Goal: Task Accomplishment & Management: Manage account settings

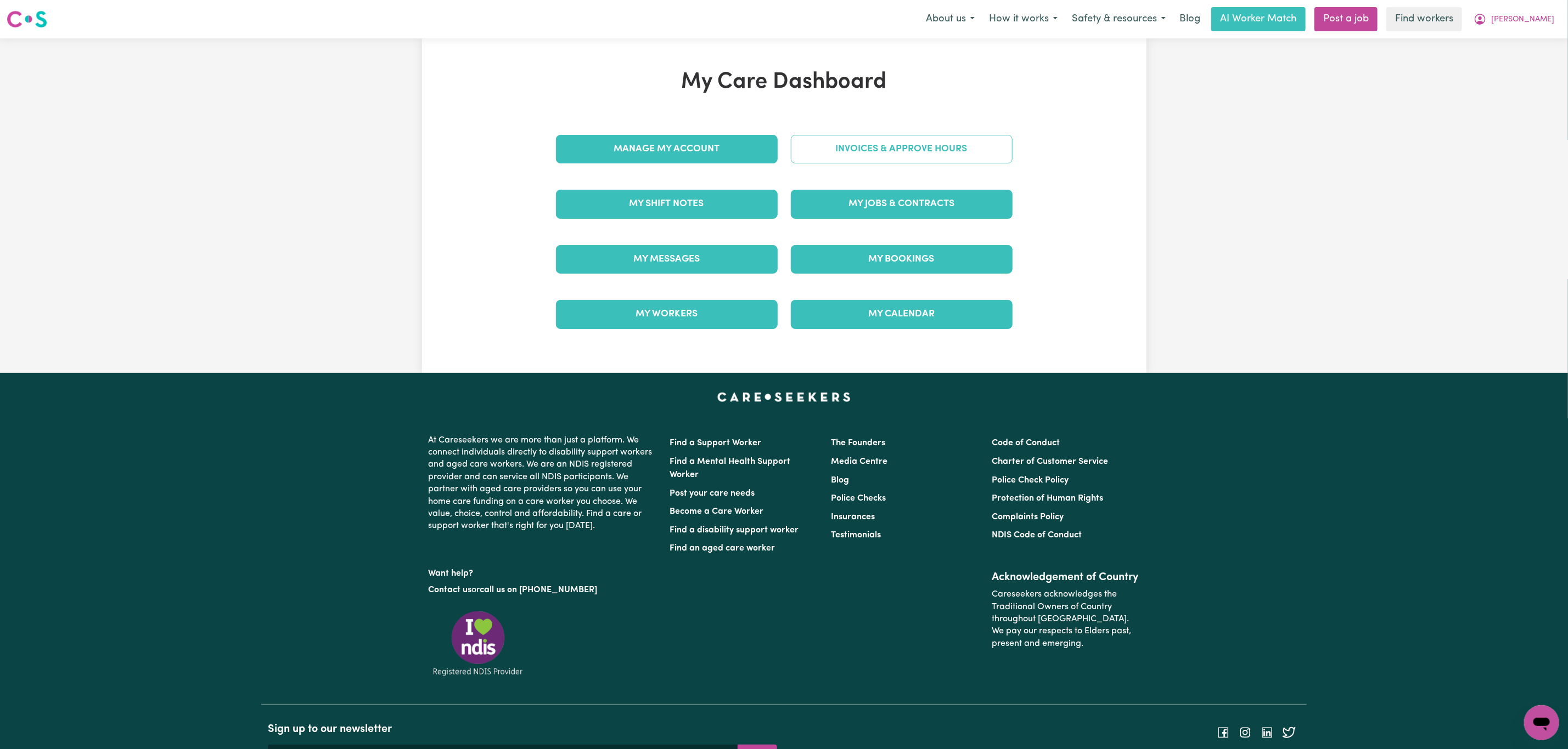
click at [865, 156] on link "Invoices & Approve Hours" at bounding box center [901, 149] width 222 height 29
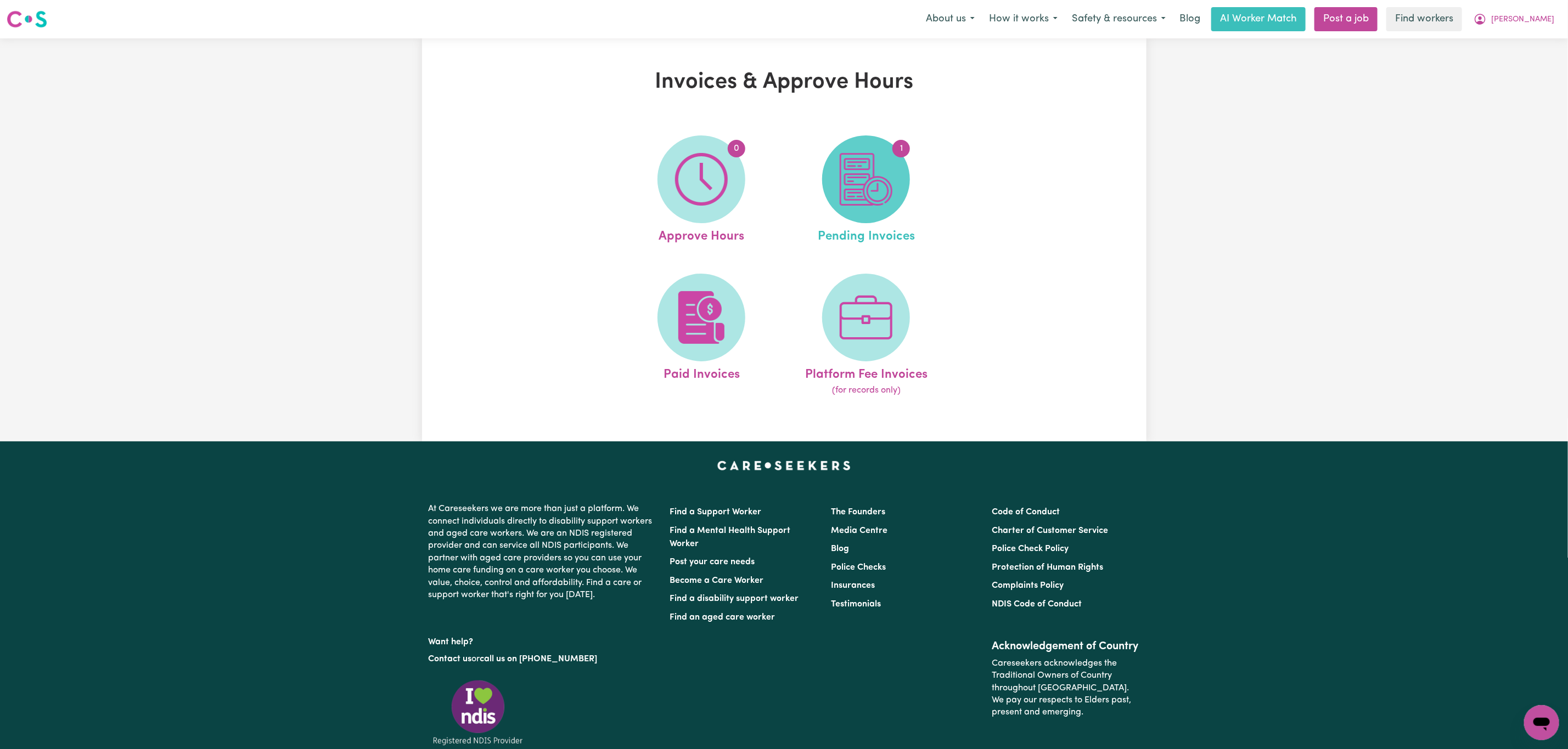
click at [843, 204] on img at bounding box center [866, 180] width 53 height 53
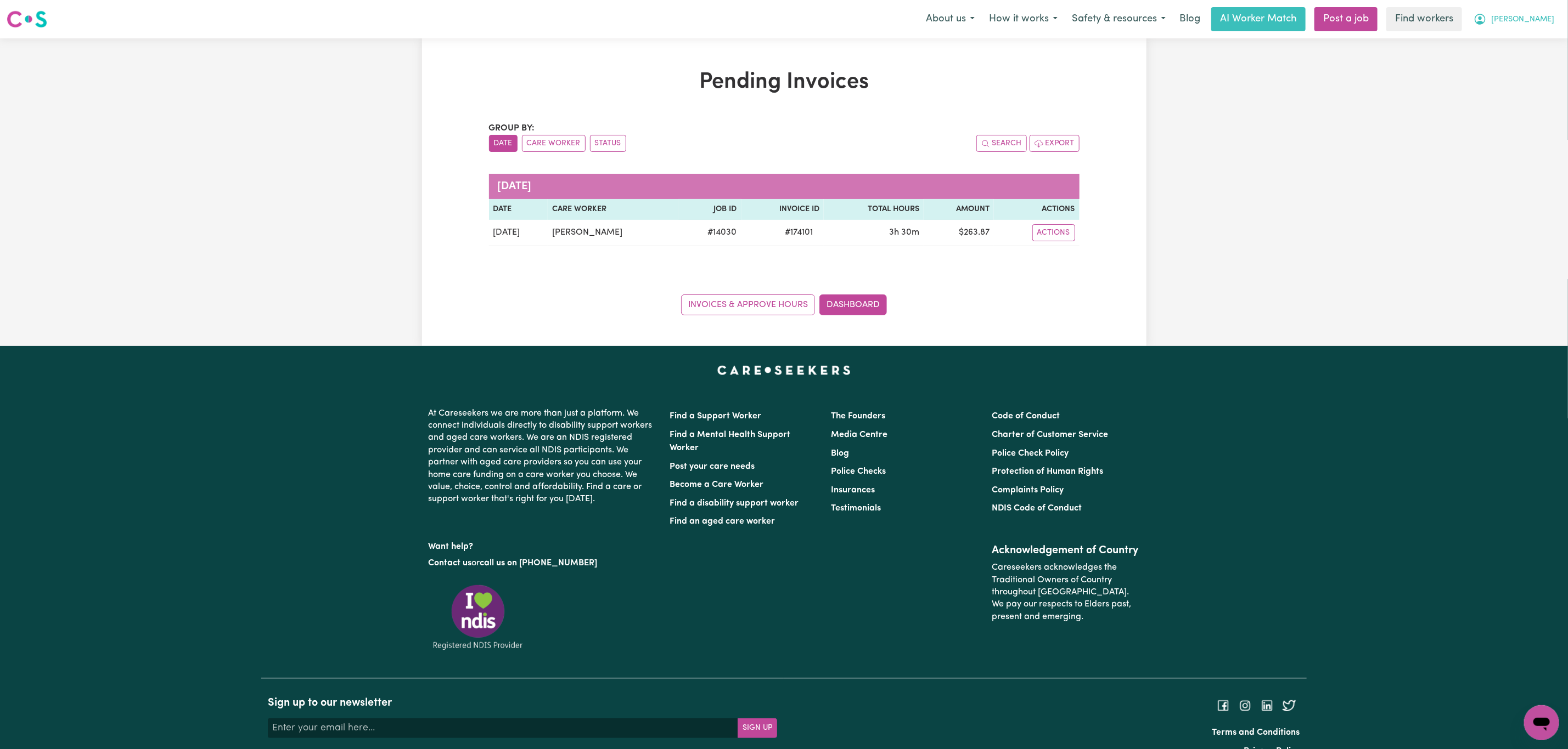
click at [1533, 27] on button "[PERSON_NAME]" at bounding box center [1514, 19] width 95 height 23
click at [1528, 56] on link "Logout" at bounding box center [1517, 63] width 86 height 21
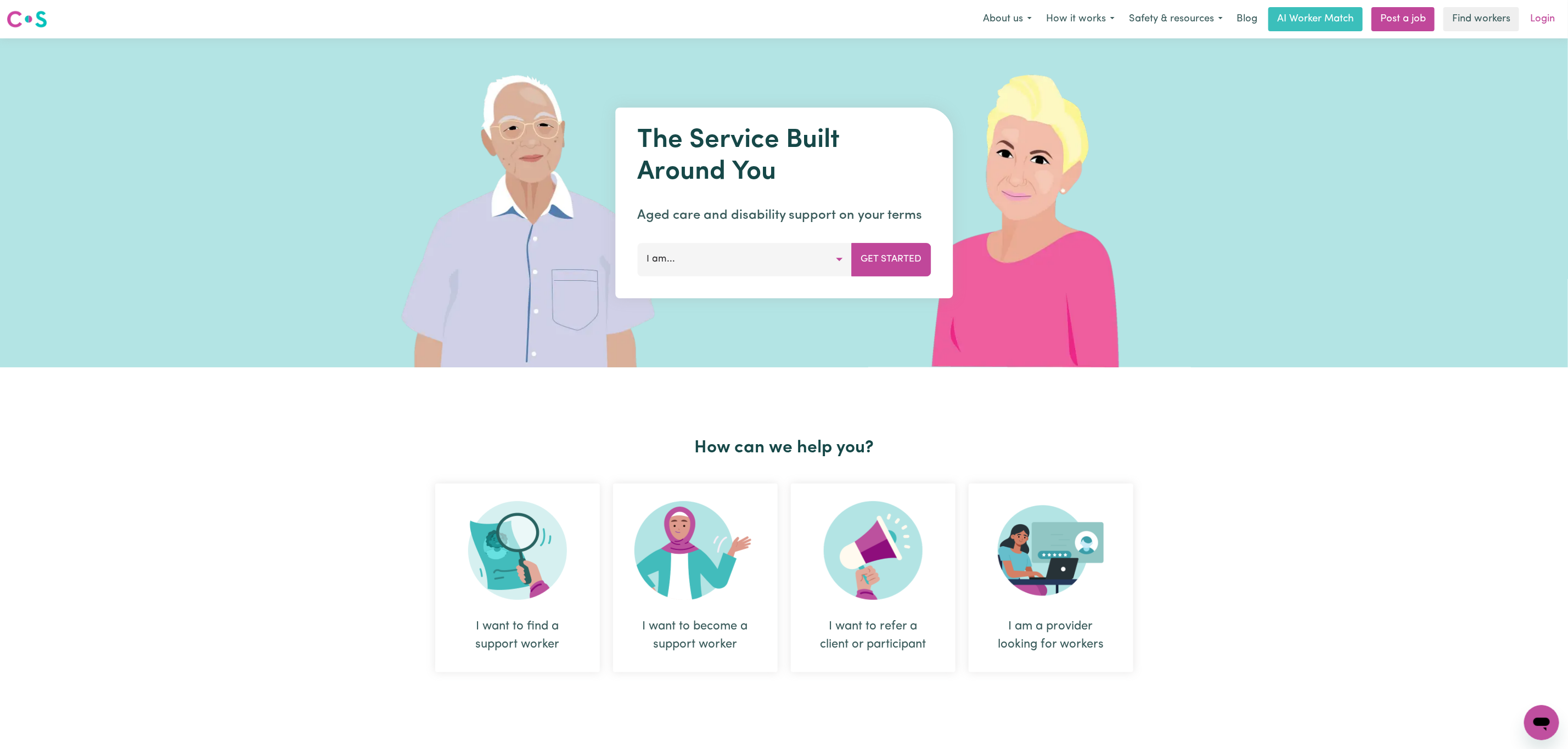
click at [1543, 15] on link "Login" at bounding box center [1542, 19] width 38 height 24
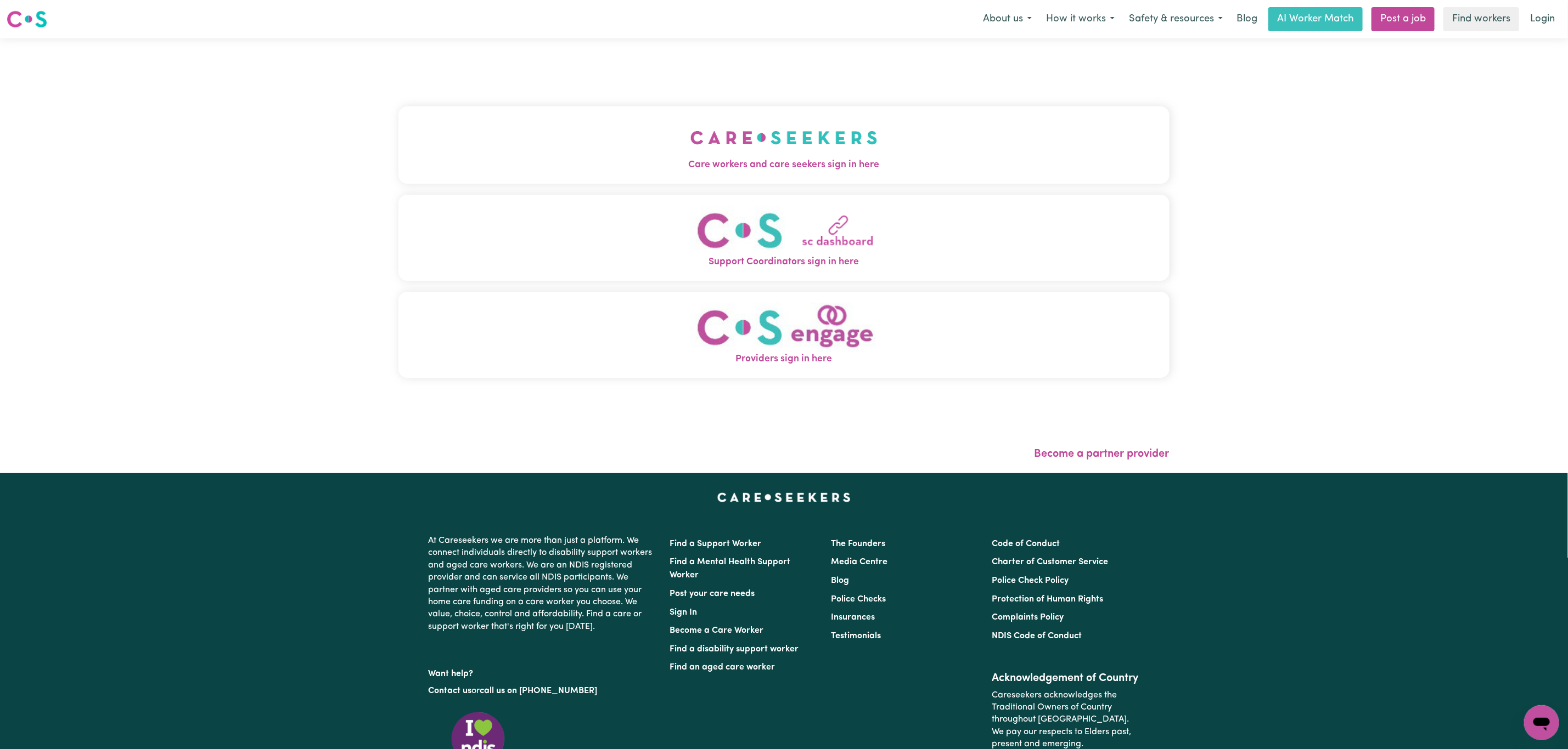
click at [320, 148] on div "Care workers and care seekers sign in here Support Coordinators sign in here Pr…" at bounding box center [784, 255] width 1568 height 435
click at [502, 127] on button "Care workers and care seekers sign in here" at bounding box center [784, 145] width 771 height 77
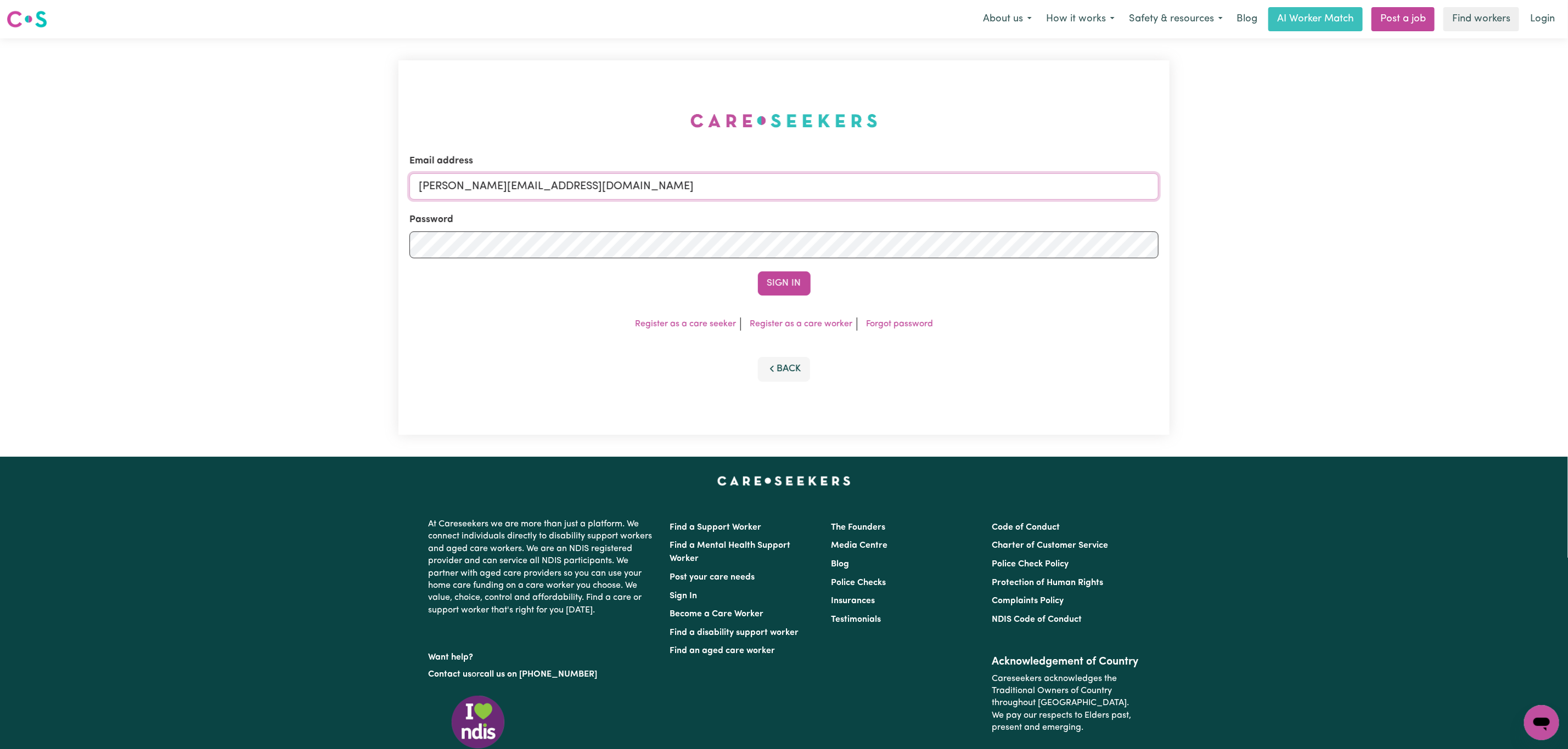
click at [474, 183] on input "[PERSON_NAME][EMAIL_ADDRESS][DOMAIN_NAME]" at bounding box center [784, 186] width 749 height 26
drag, startPoint x: 478, startPoint y: 186, endPoint x: 872, endPoint y: 204, distance: 394.4
click at [872, 204] on form "Email address [EMAIL_ADDRESS][PERSON_NAME][DOMAIN_NAME] Password Sign In" at bounding box center [784, 225] width 749 height 141
type input "superuser~[EMAIL_ADDRESS][DOMAIN_NAME]"
click at [801, 265] on form "Email address superuser~[EMAIL_ADDRESS][DOMAIN_NAME] Password Sign In" at bounding box center [784, 225] width 749 height 141
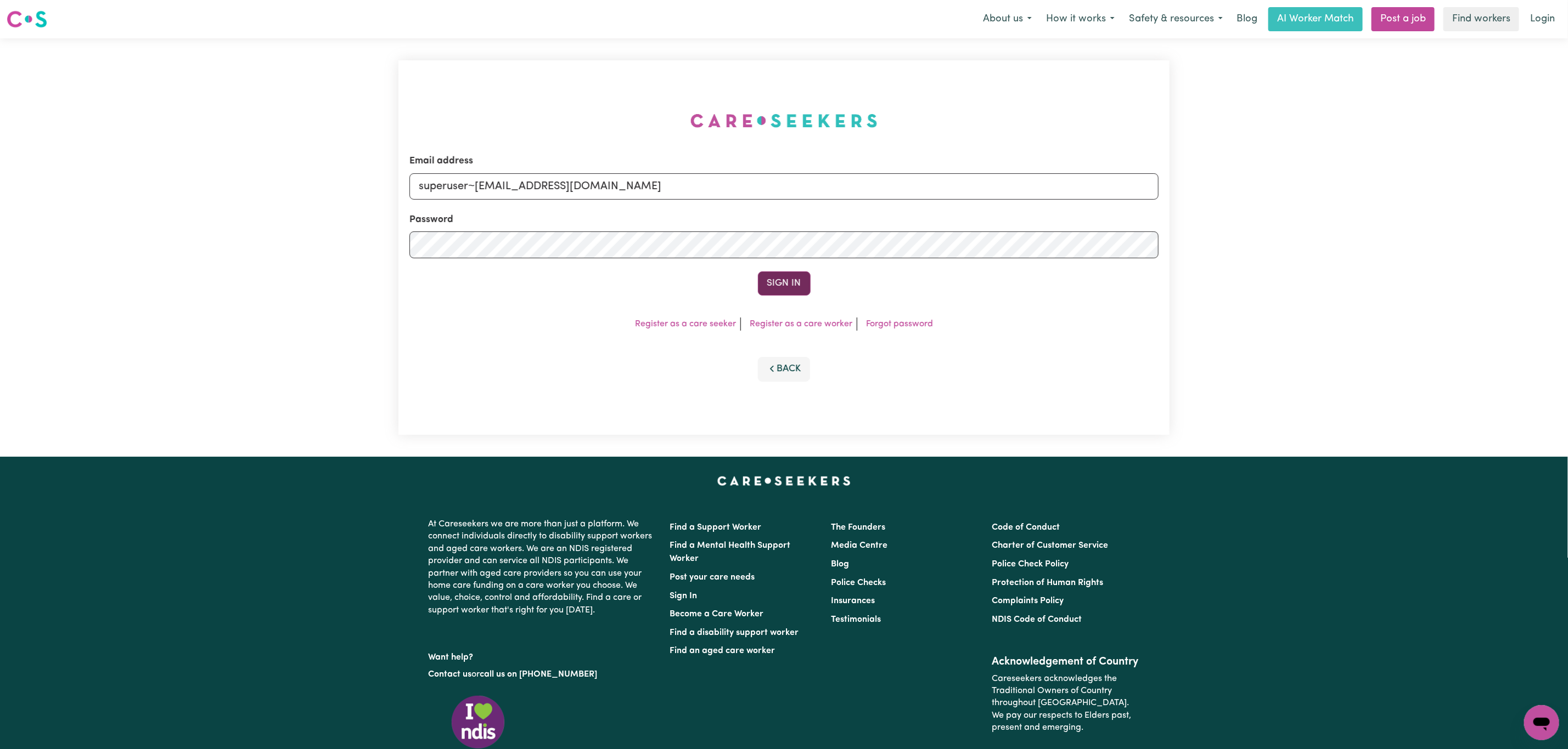
click at [796, 277] on button "Sign In" at bounding box center [784, 283] width 53 height 24
